Goal: Information Seeking & Learning: Learn about a topic

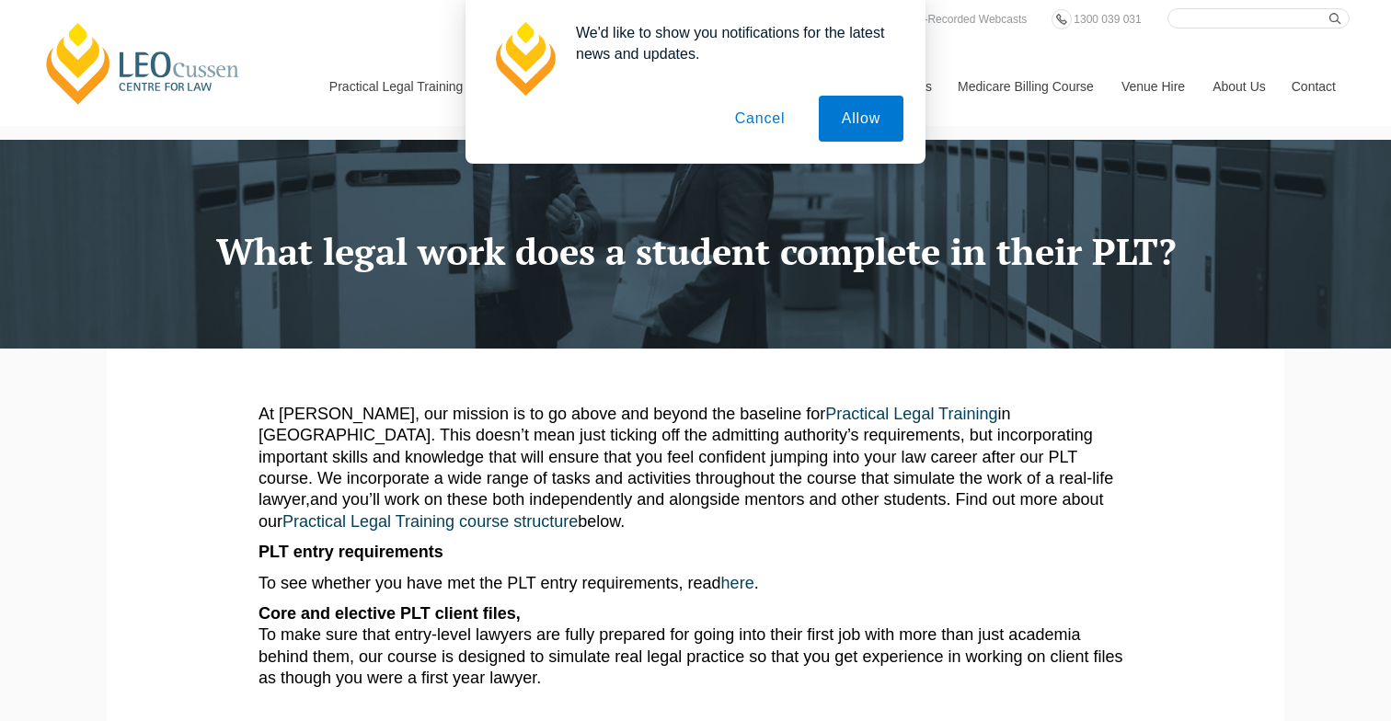
click at [754, 119] on button "Cancel" at bounding box center [760, 119] width 97 height 46
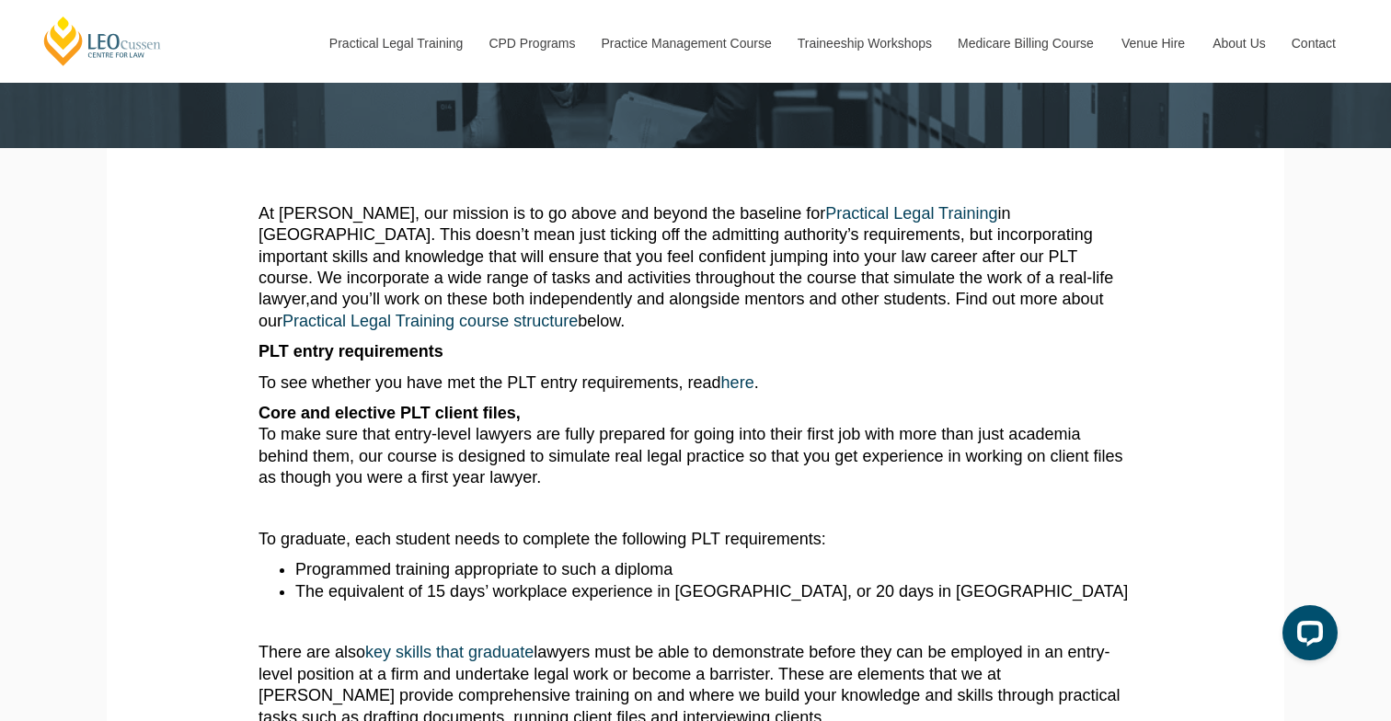
scroll to position [209, 0]
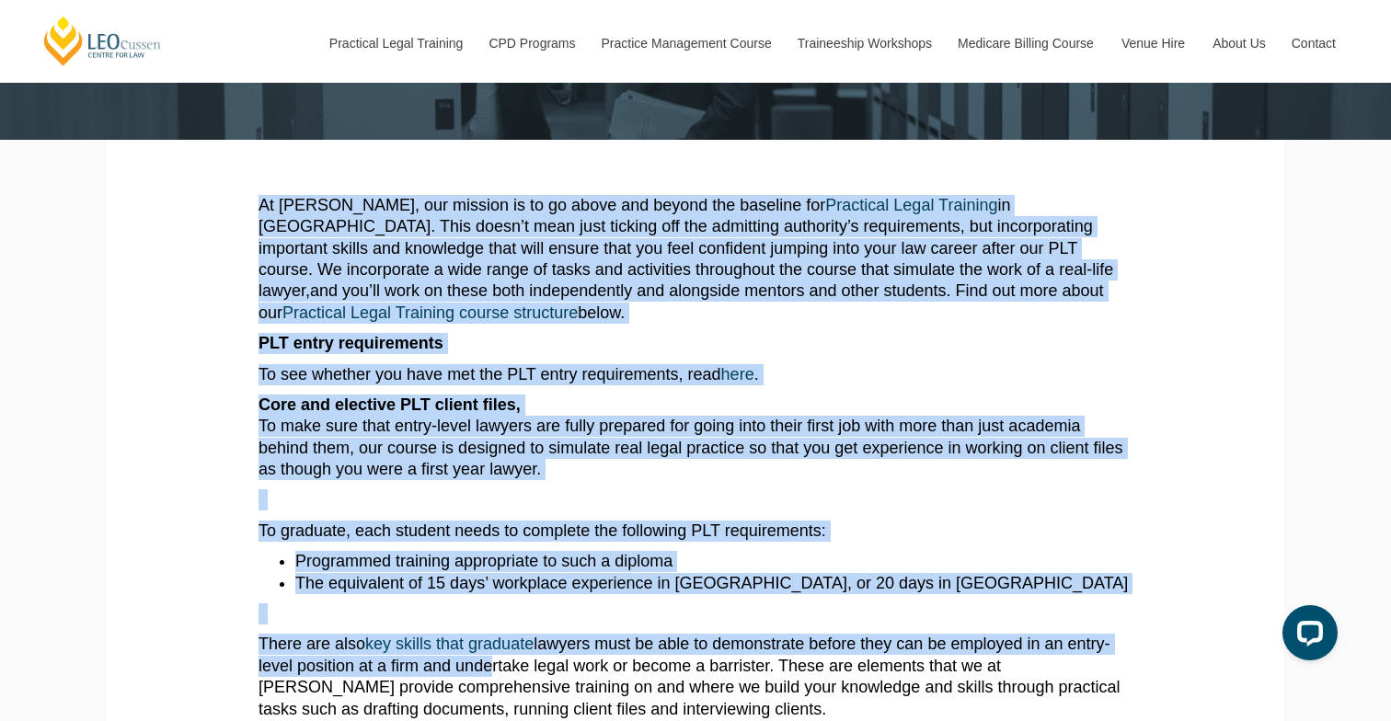
drag, startPoint x: 375, startPoint y: 180, endPoint x: 430, endPoint y: 653, distance: 475.9
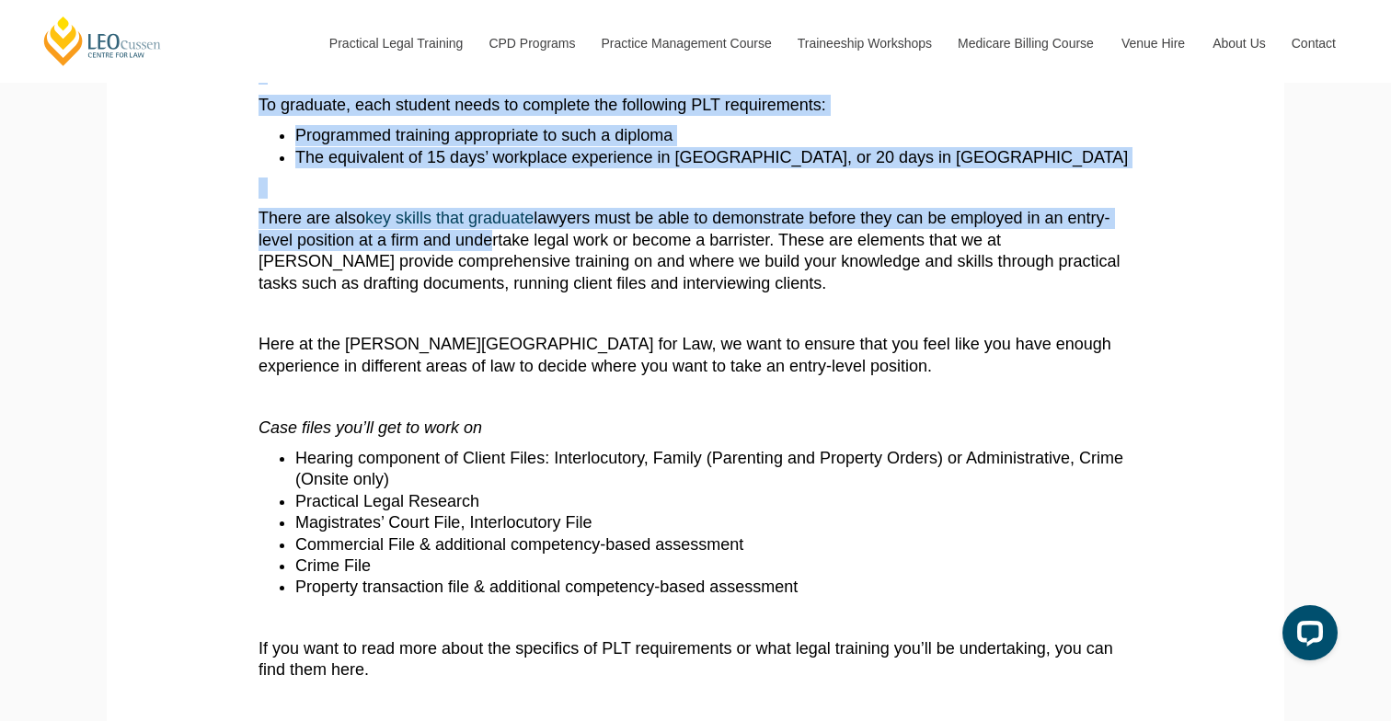
scroll to position [634, 0]
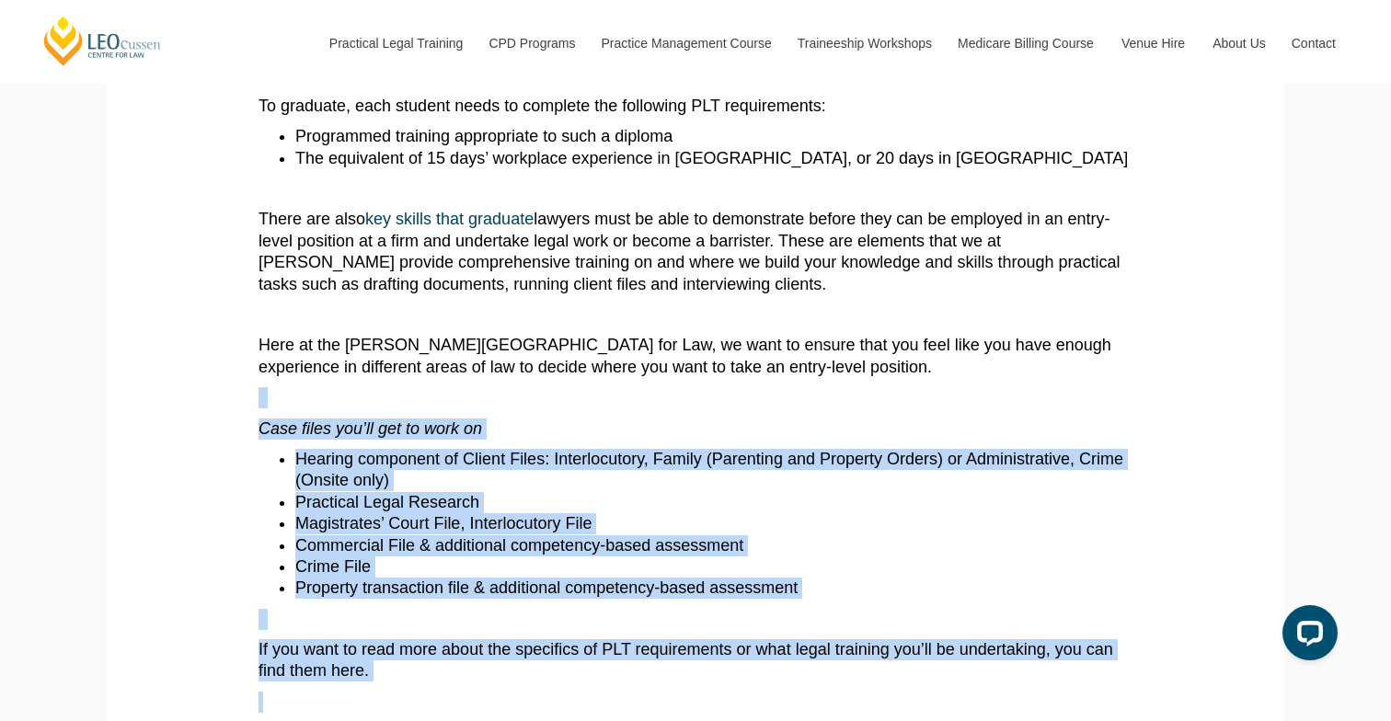
drag, startPoint x: 421, startPoint y: 365, endPoint x: 384, endPoint y: 672, distance: 309.5
click at [384, 672] on article "At [PERSON_NAME], our mission is to go above and beyond the baseline for Practi…" at bounding box center [695, 595] width 874 height 1650
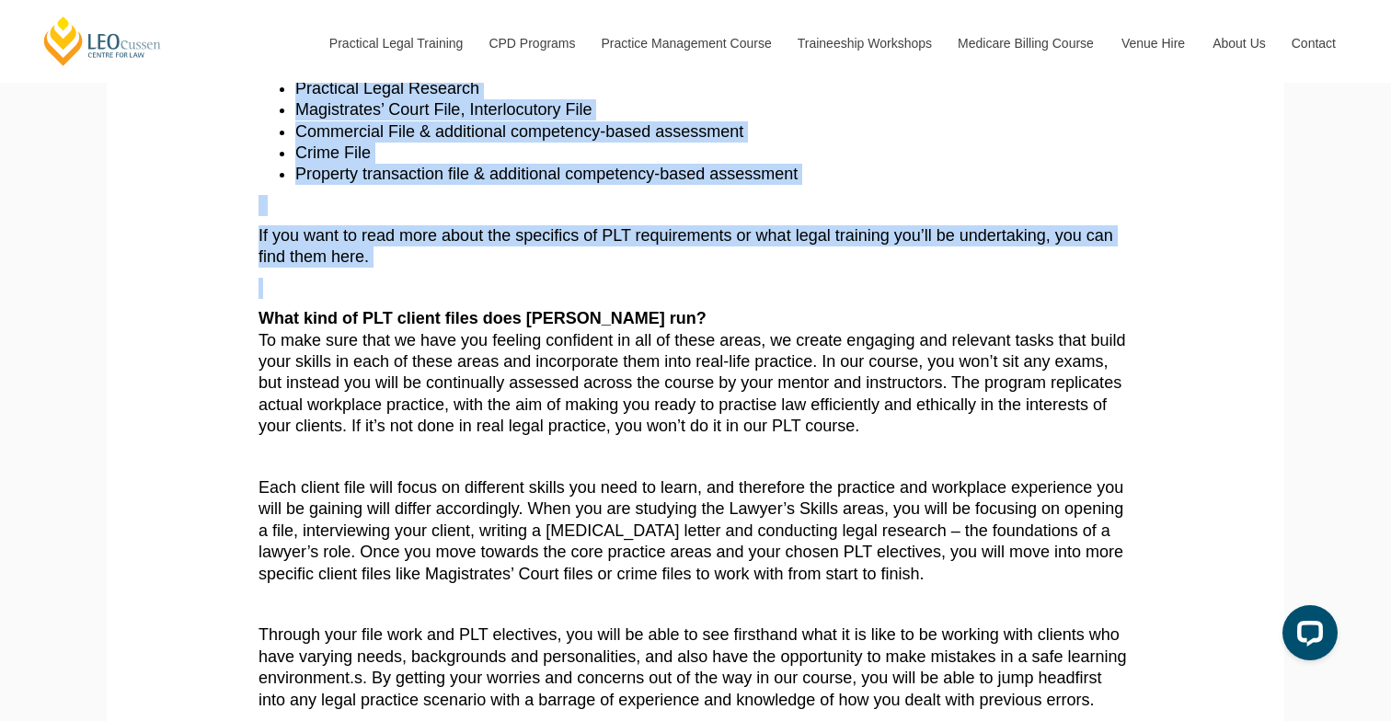
scroll to position [1047, 0]
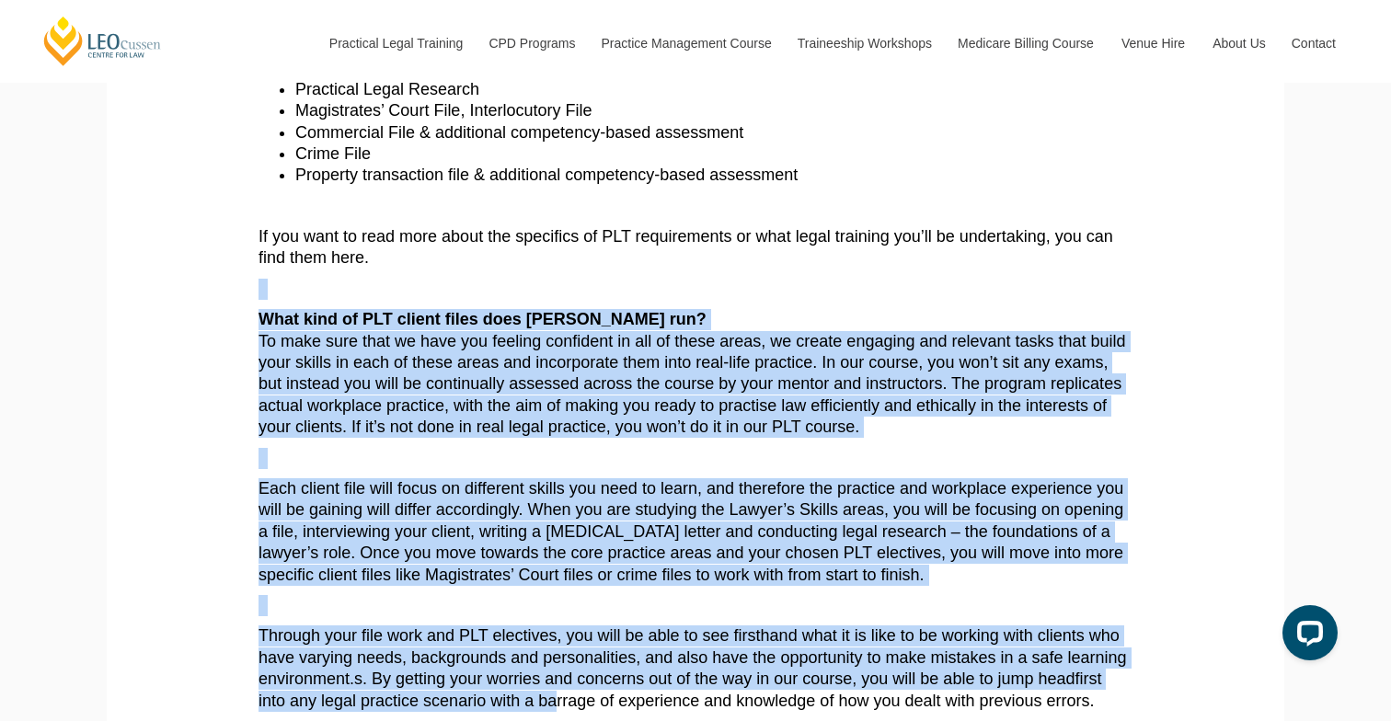
drag, startPoint x: 582, startPoint y: 243, endPoint x: 476, endPoint y: 679, distance: 448.8
click at [476, 679] on article "At [PERSON_NAME], our mission is to go above and beyond the baseline for Practi…" at bounding box center [695, 182] width 874 height 1650
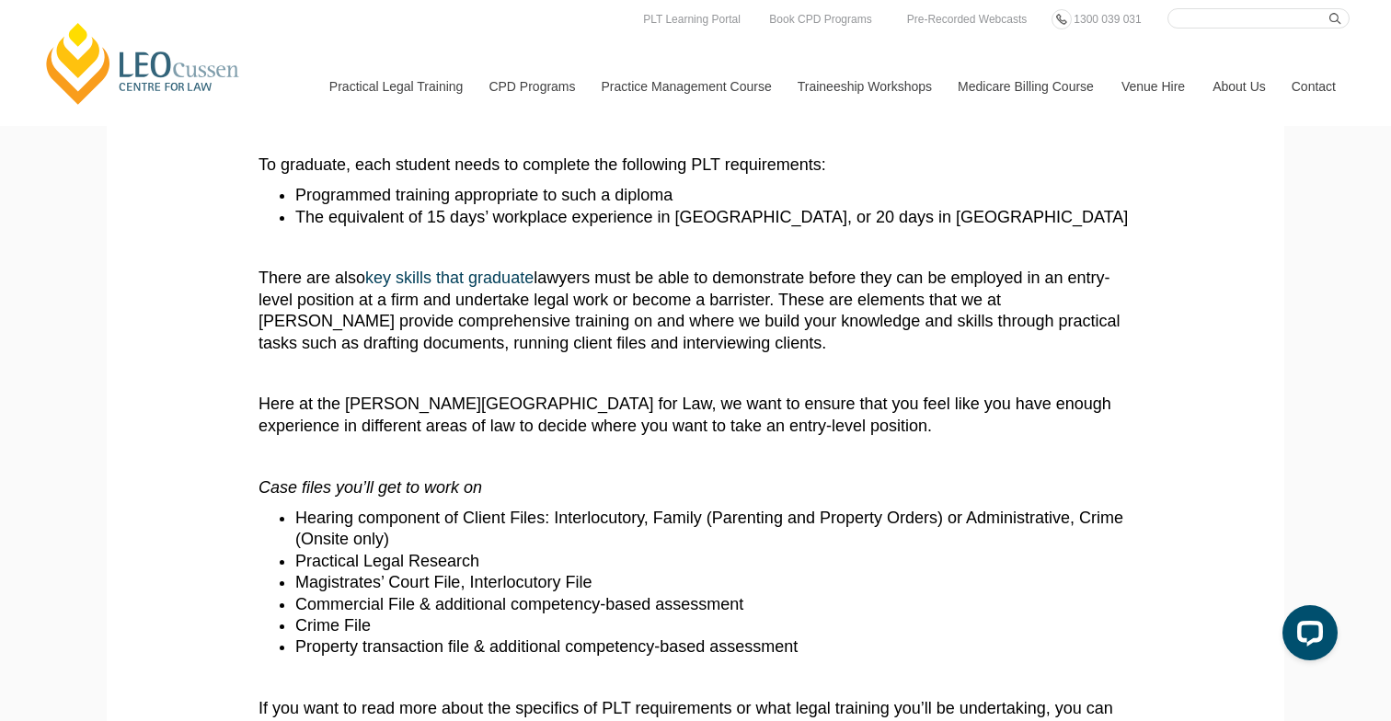
scroll to position [530, 0]
